Goal: Task Accomplishment & Management: Manage account settings

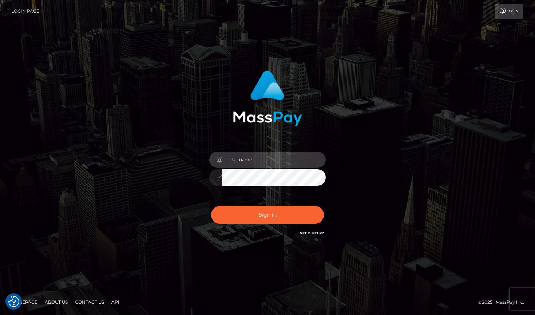
type input "naomiqueen810@gmail.com"
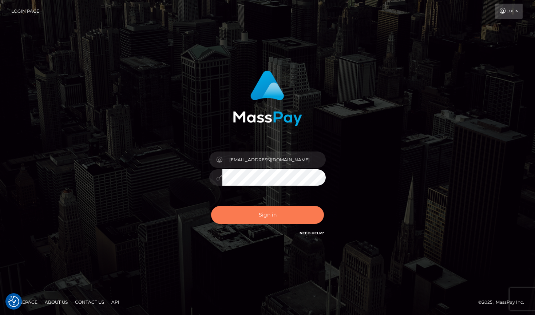
click at [287, 215] on button "Sign in" at bounding box center [267, 215] width 113 height 18
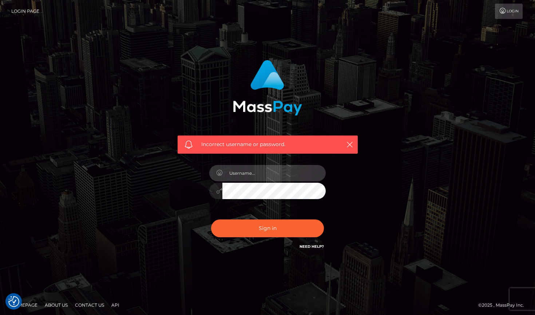
type input "[EMAIL_ADDRESS][DOMAIN_NAME]"
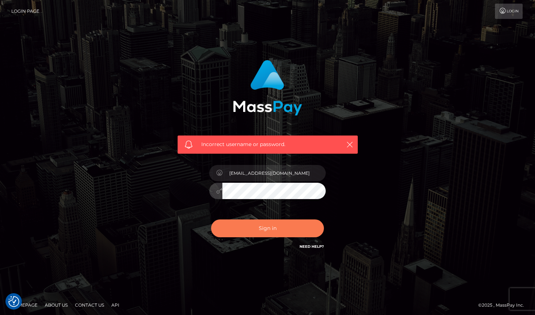
click at [249, 229] on button "Sign in" at bounding box center [267, 229] width 113 height 18
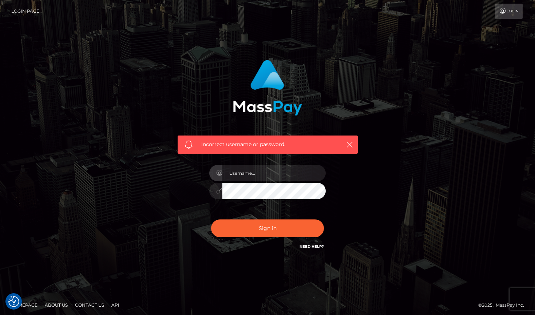
click at [421, 225] on div "Incorrect username or password." at bounding box center [267, 159] width 415 height 209
click at [350, 145] on icon "button" at bounding box center [349, 144] width 7 height 7
click at [260, 174] on input "text" at bounding box center [273, 173] width 103 height 16
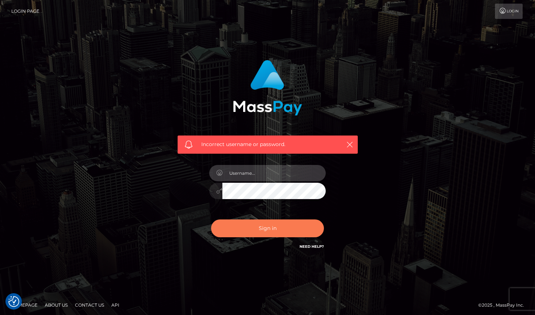
type input "[EMAIL_ADDRESS][DOMAIN_NAME]"
click at [264, 230] on button "Sign in" at bounding box center [267, 229] width 113 height 18
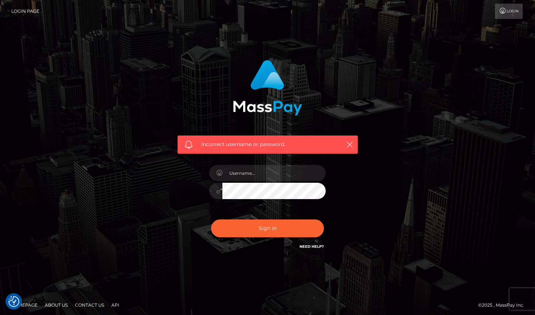
checkbox input "true"
click at [403, 91] on div "Incorrect username or password." at bounding box center [267, 159] width 415 height 209
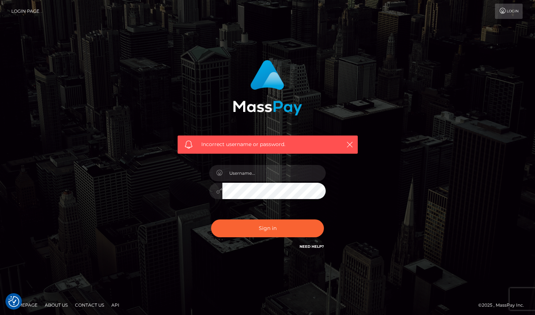
click at [495, 17] on link "Login" at bounding box center [509, 11] width 28 height 15
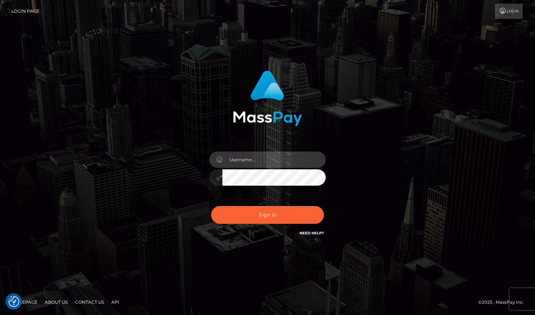
type input "[EMAIL_ADDRESS][DOMAIN_NAME]"
click at [267, 215] on button "Sign in" at bounding box center [267, 215] width 113 height 18
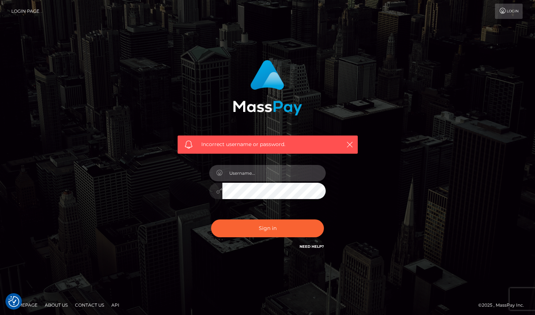
type input "naomiqueen810@gmail.com"
click at [217, 192] on icon at bounding box center [219, 191] width 6 height 6
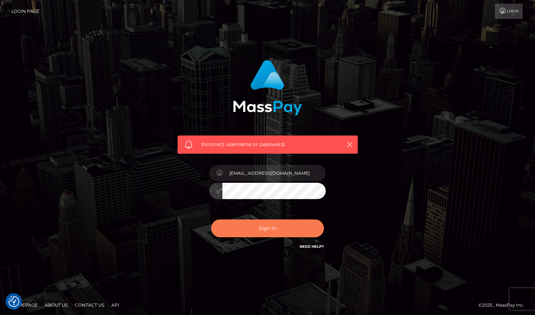
click at [267, 228] on button "Sign in" at bounding box center [267, 229] width 113 height 18
